Goal: Transaction & Acquisition: Book appointment/travel/reservation

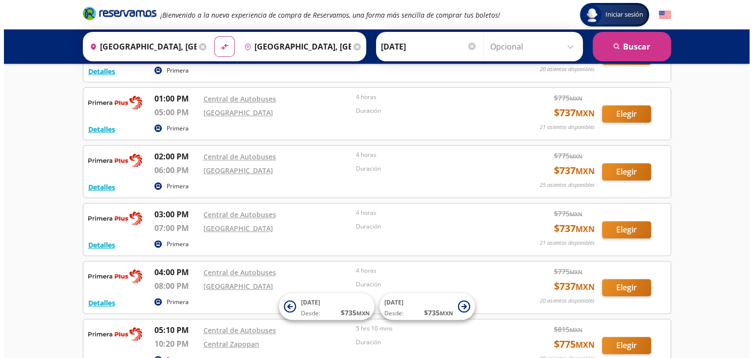
scroll to position [346, 0]
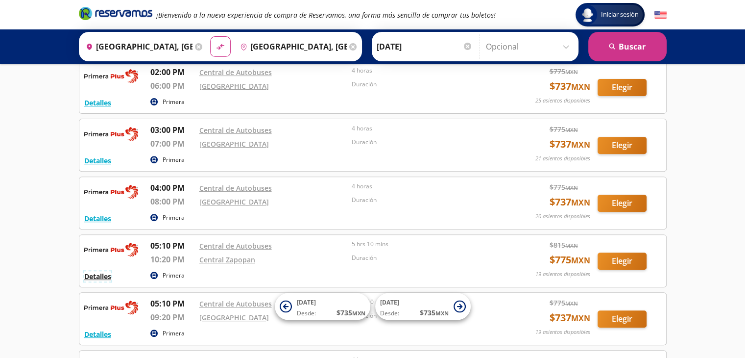
click at [103, 274] on button "Detalles" at bounding box center [97, 276] width 27 height 10
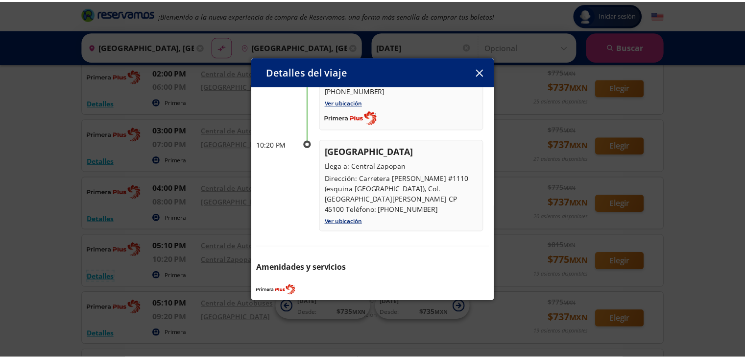
scroll to position [133, 0]
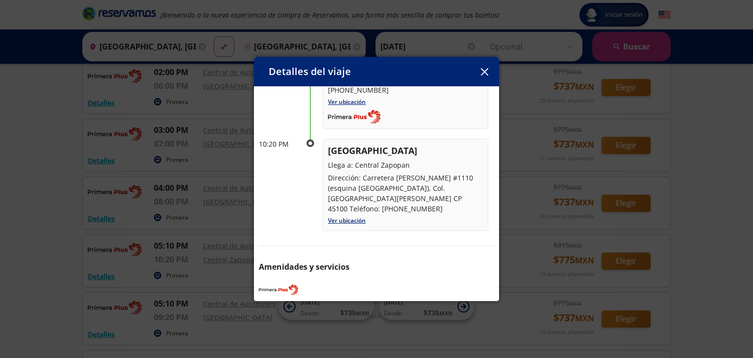
click at [484, 79] on div "Detalles del viaje" at bounding box center [376, 71] width 245 height 29
click at [486, 70] on icon "button" at bounding box center [483, 71] width 7 height 7
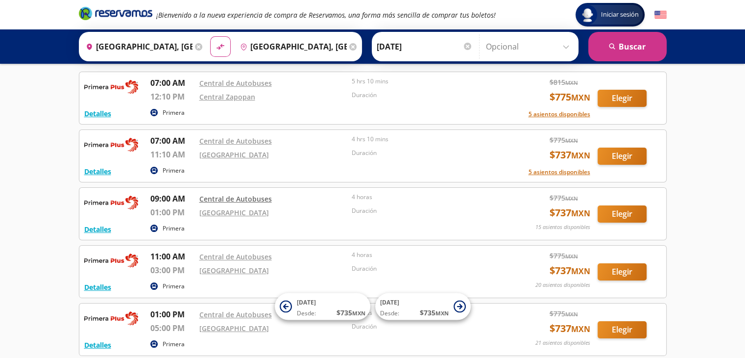
scroll to position [0, 0]
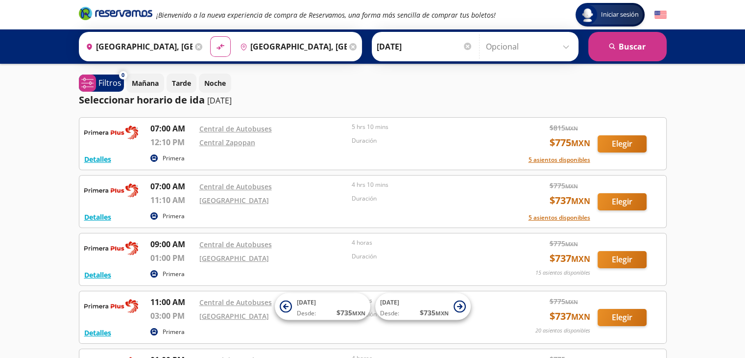
click at [468, 47] on div at bounding box center [467, 46] width 7 height 7
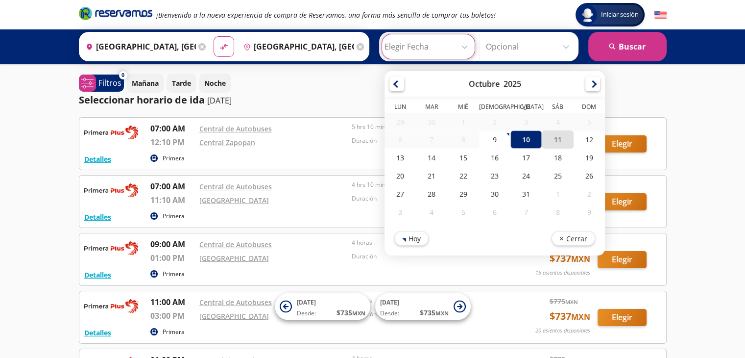
click at [551, 136] on div "11" at bounding box center [557, 139] width 31 height 18
type input "[DATE]"
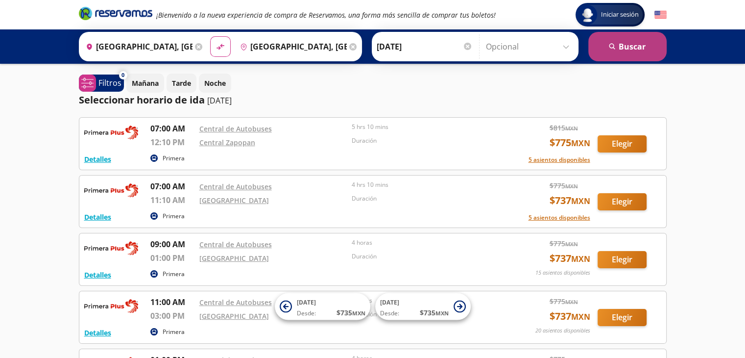
click at [604, 47] on button "search [GEOGRAPHIC_DATA]" at bounding box center [628, 46] width 78 height 29
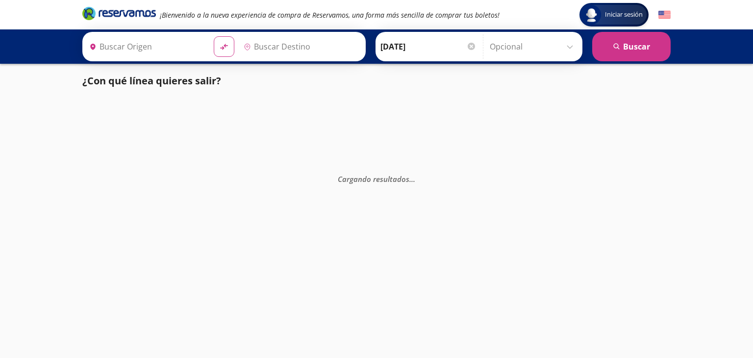
type input "[GEOGRAPHIC_DATA], [GEOGRAPHIC_DATA]"
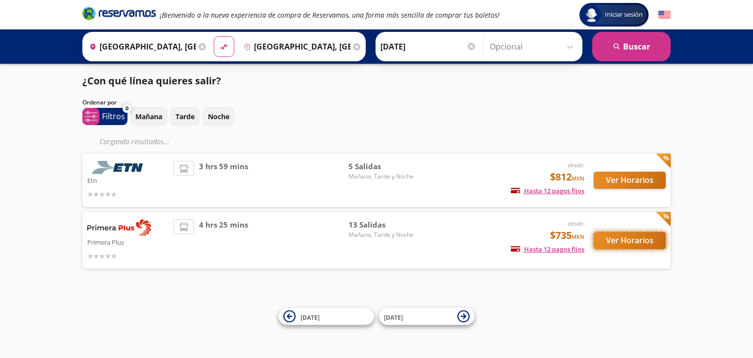
click at [625, 236] on button "Ver Horarios" at bounding box center [630, 240] width 72 height 17
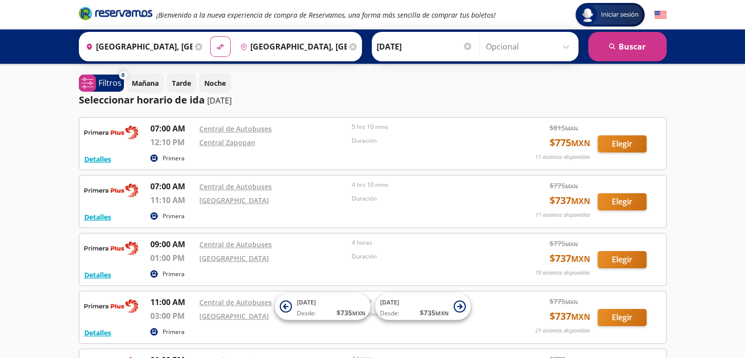
click at [465, 47] on div at bounding box center [467, 46] width 7 height 7
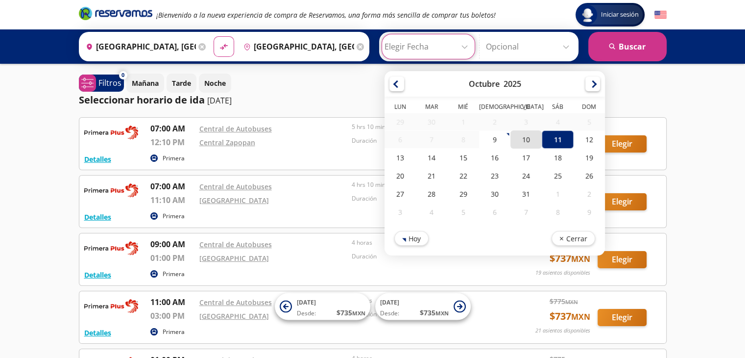
click at [522, 134] on div "10" at bounding box center [526, 139] width 31 height 18
type input "[DATE]"
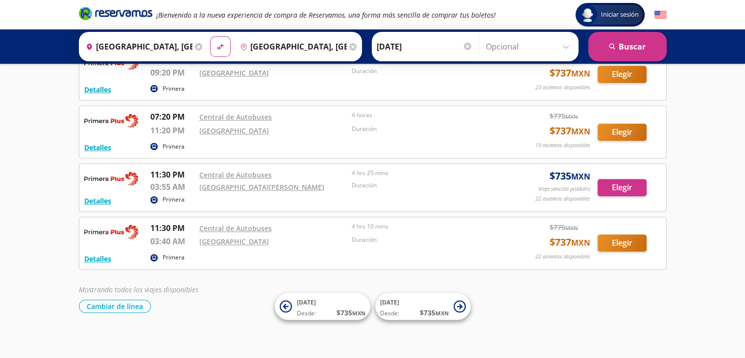
scroll to position [591, 0]
